Goal: Entertainment & Leisure: Consume media (video, audio)

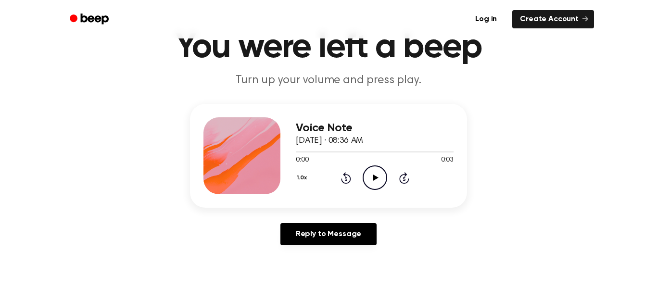
scroll to position [42, 0]
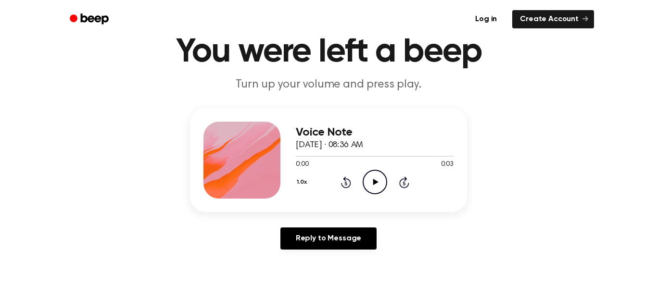
click at [375, 170] on circle at bounding box center [375, 182] width 24 height 24
click at [348, 184] on icon "Rewind 5 seconds" at bounding box center [346, 182] width 11 height 13
click at [375, 183] on icon at bounding box center [375, 182] width 5 height 6
click at [368, 181] on icon "Play Audio" at bounding box center [375, 182] width 25 height 25
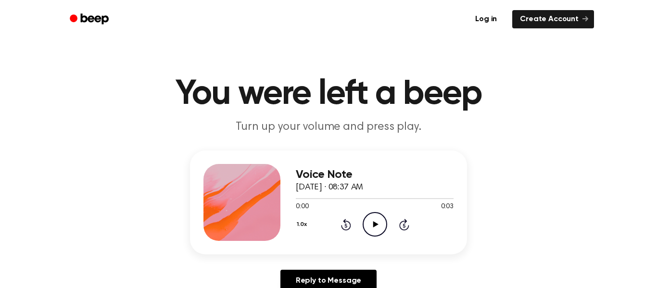
click at [377, 217] on icon "Play Audio" at bounding box center [375, 224] width 25 height 25
